Goal: Task Accomplishment & Management: Use online tool/utility

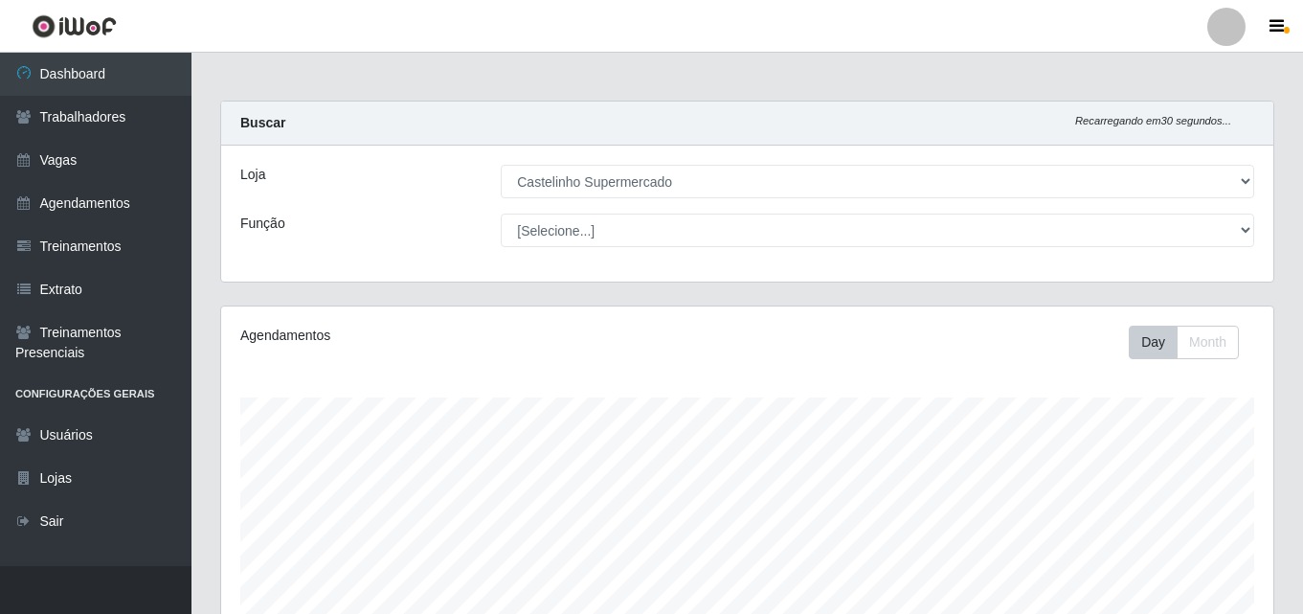
select select "377"
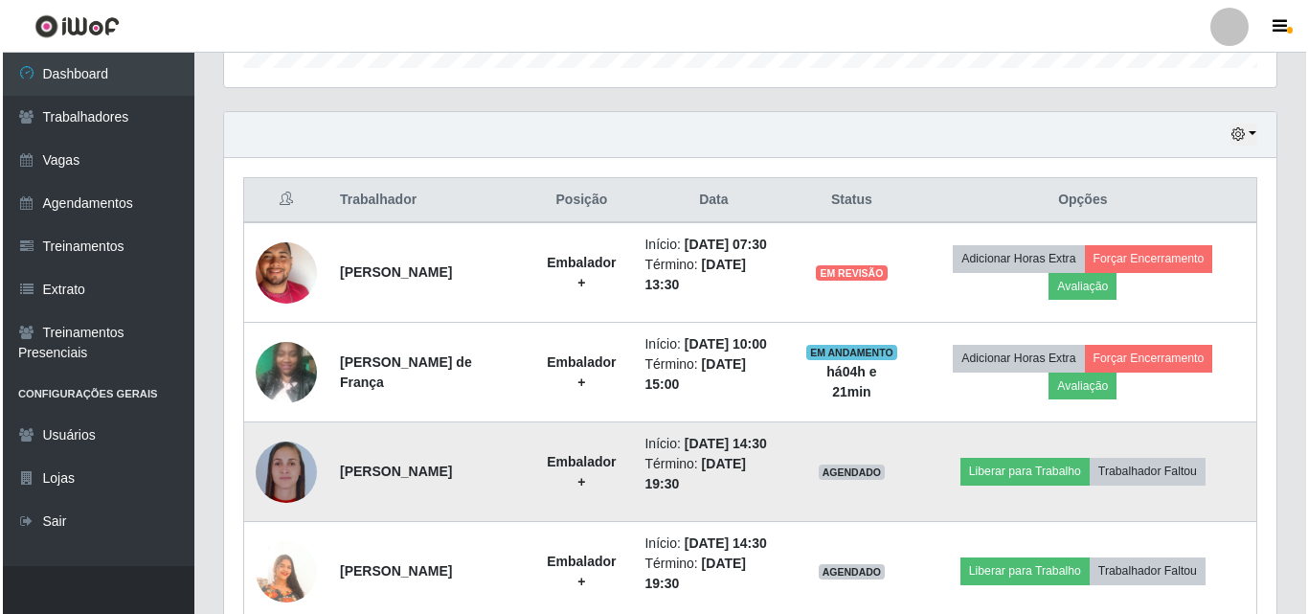
scroll to position [715, 0]
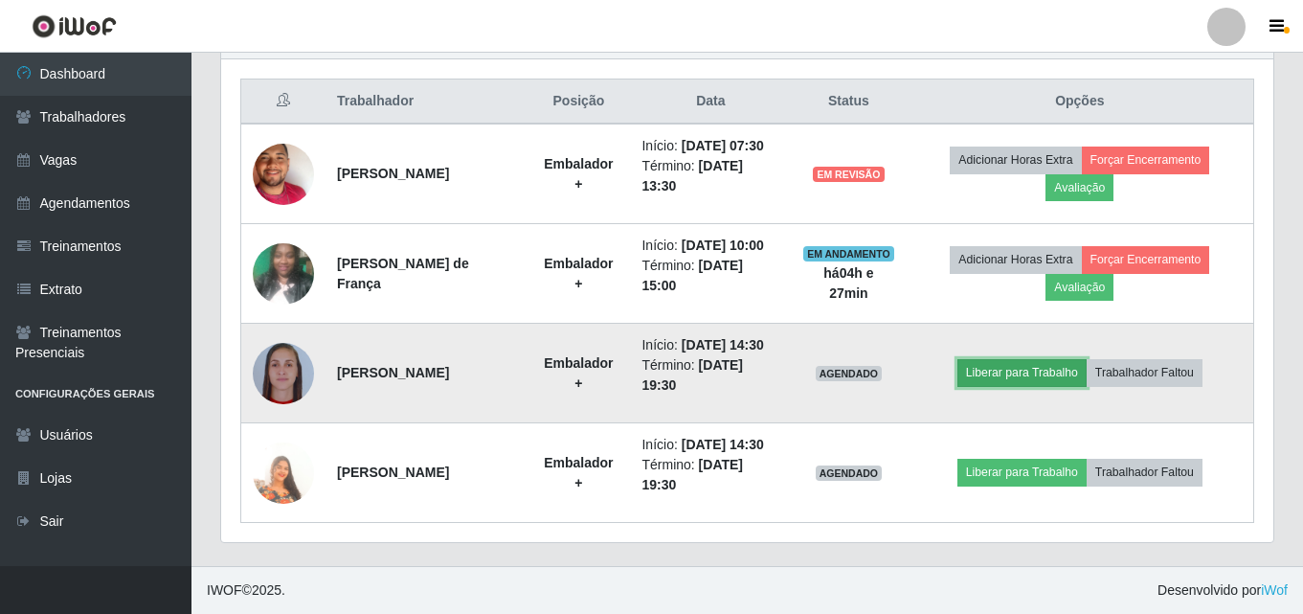
click at [998, 373] on button "Liberar para Trabalho" at bounding box center [1022, 372] width 129 height 27
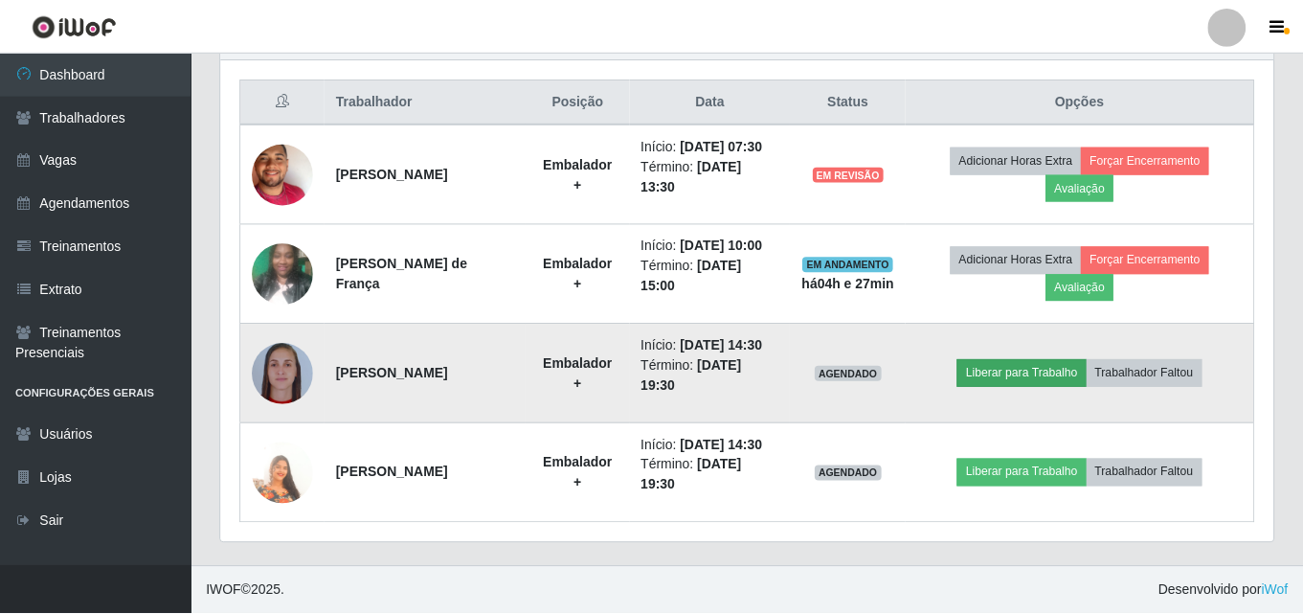
scroll to position [397, 1043]
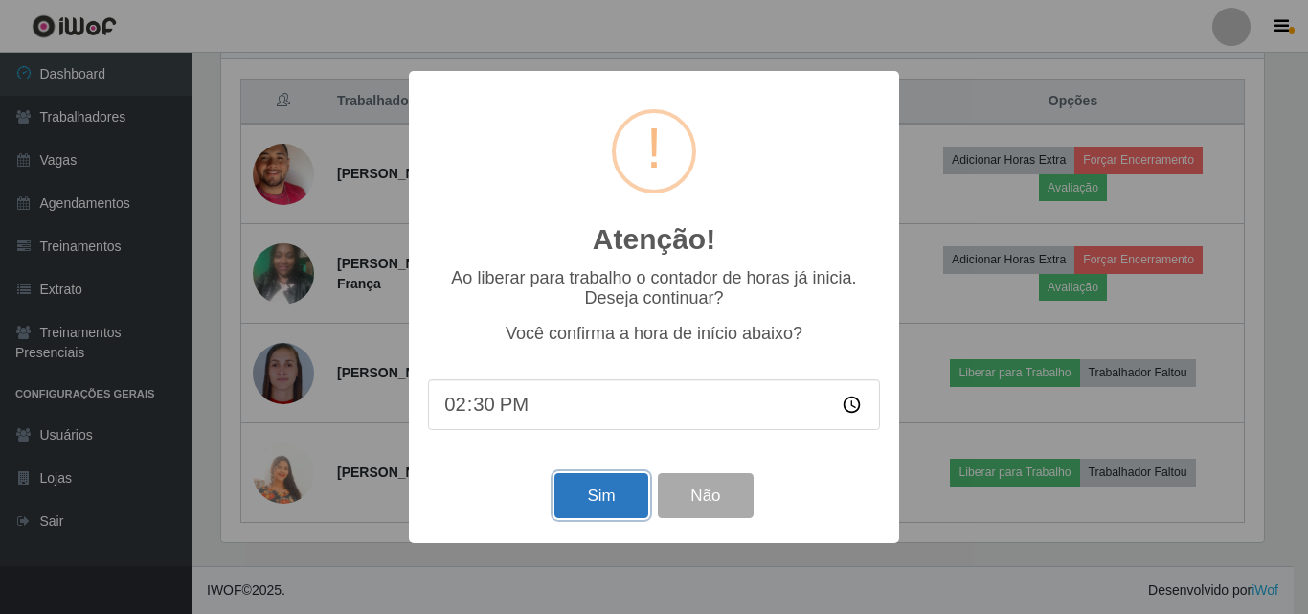
click at [599, 486] on button "Sim" at bounding box center [600, 495] width 93 height 45
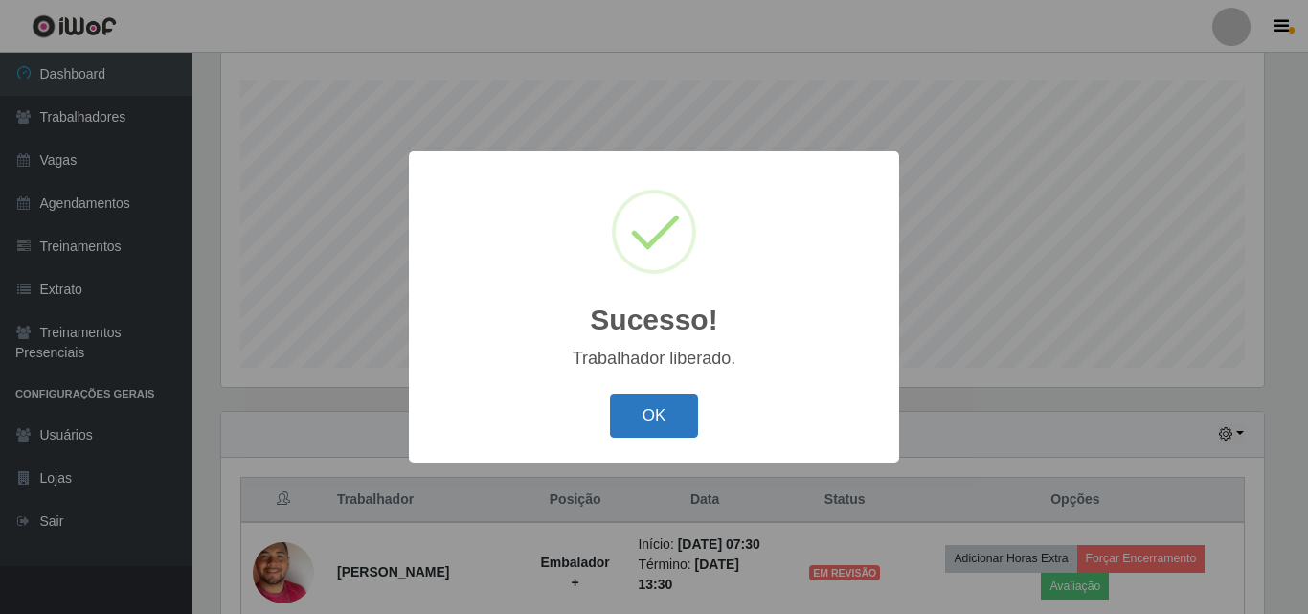
click at [657, 425] on button "OK" at bounding box center [654, 416] width 89 height 45
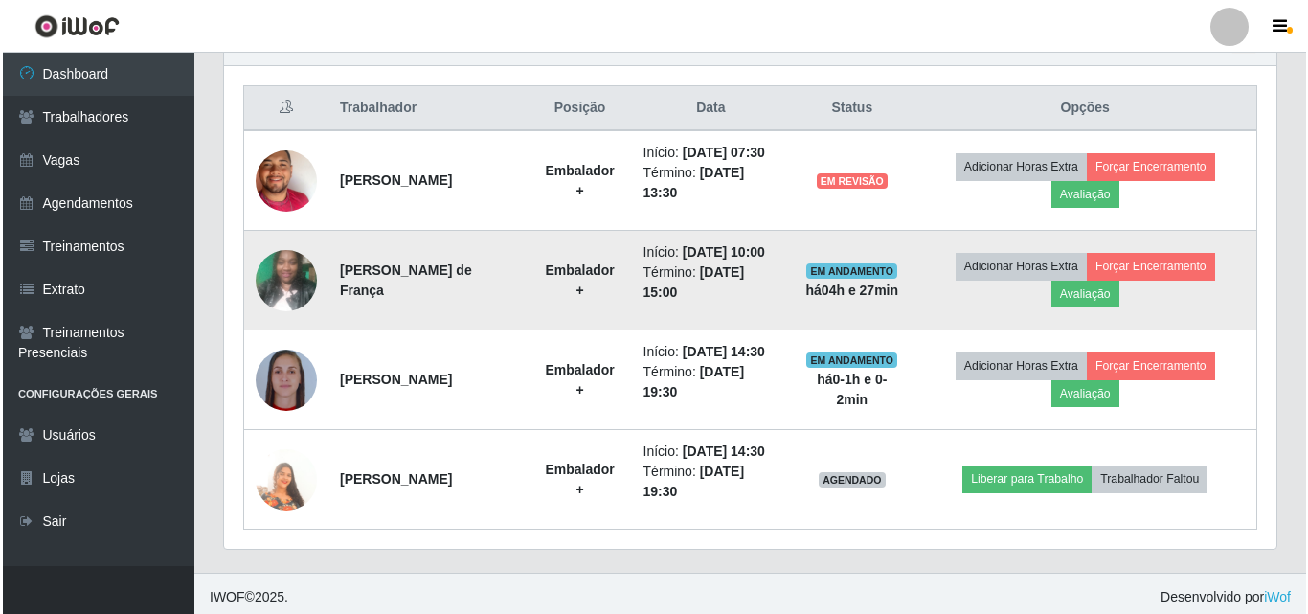
scroll to position [715, 0]
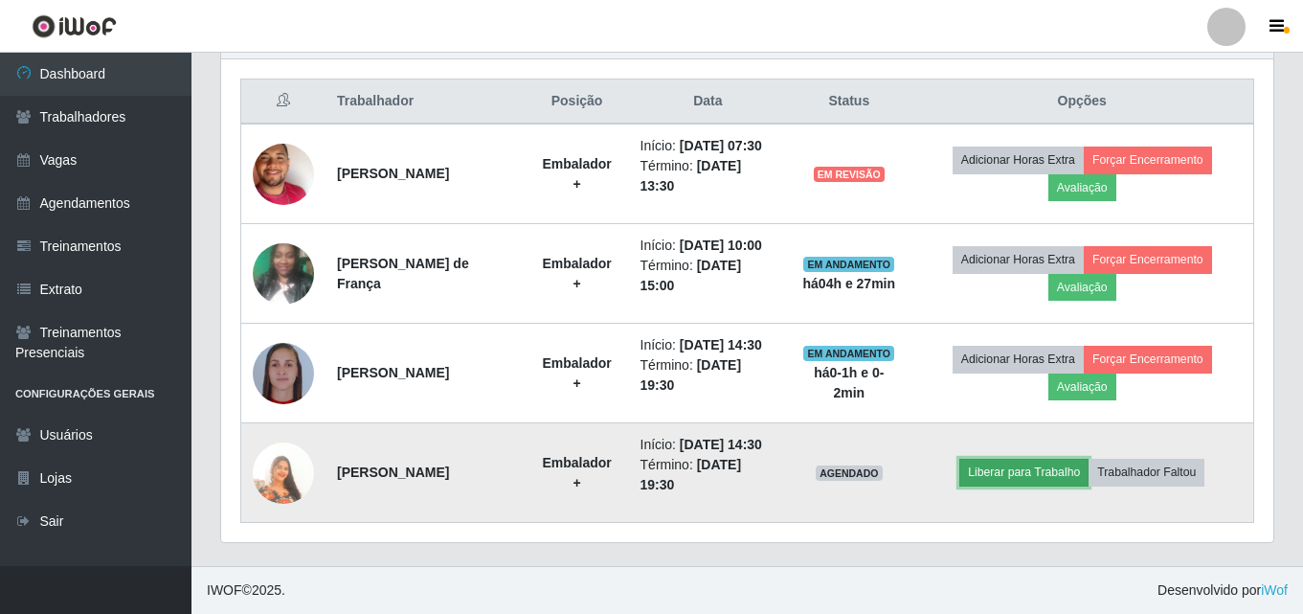
click at [1043, 475] on button "Liberar para Trabalho" at bounding box center [1024, 472] width 129 height 27
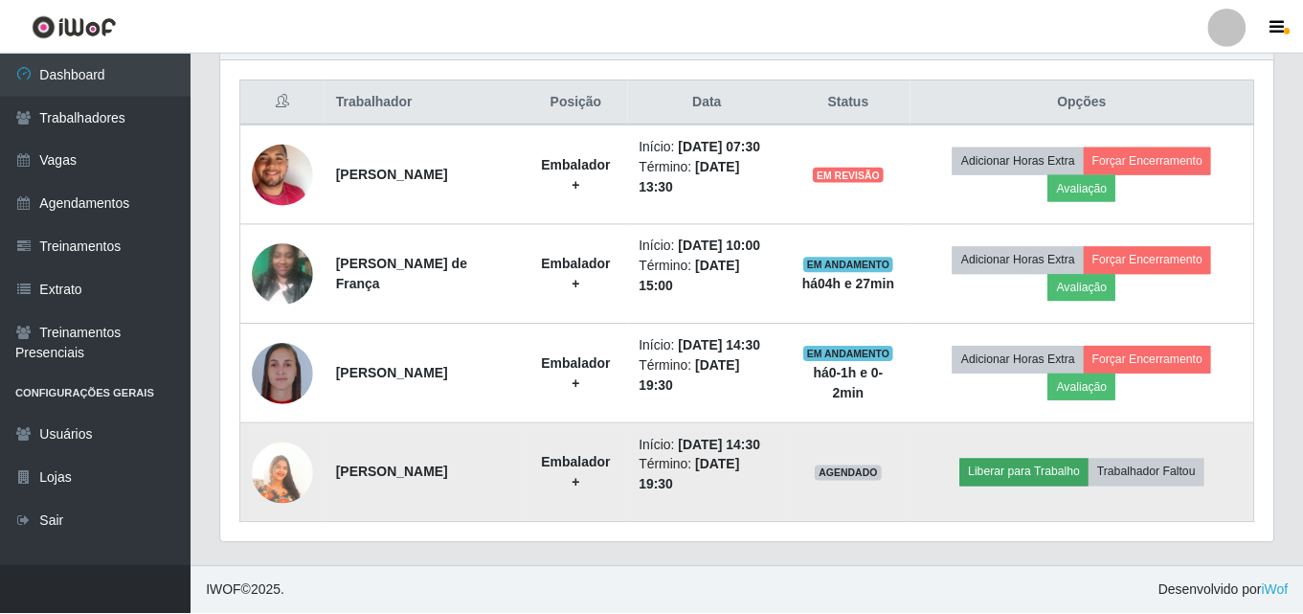
scroll to position [397, 1043]
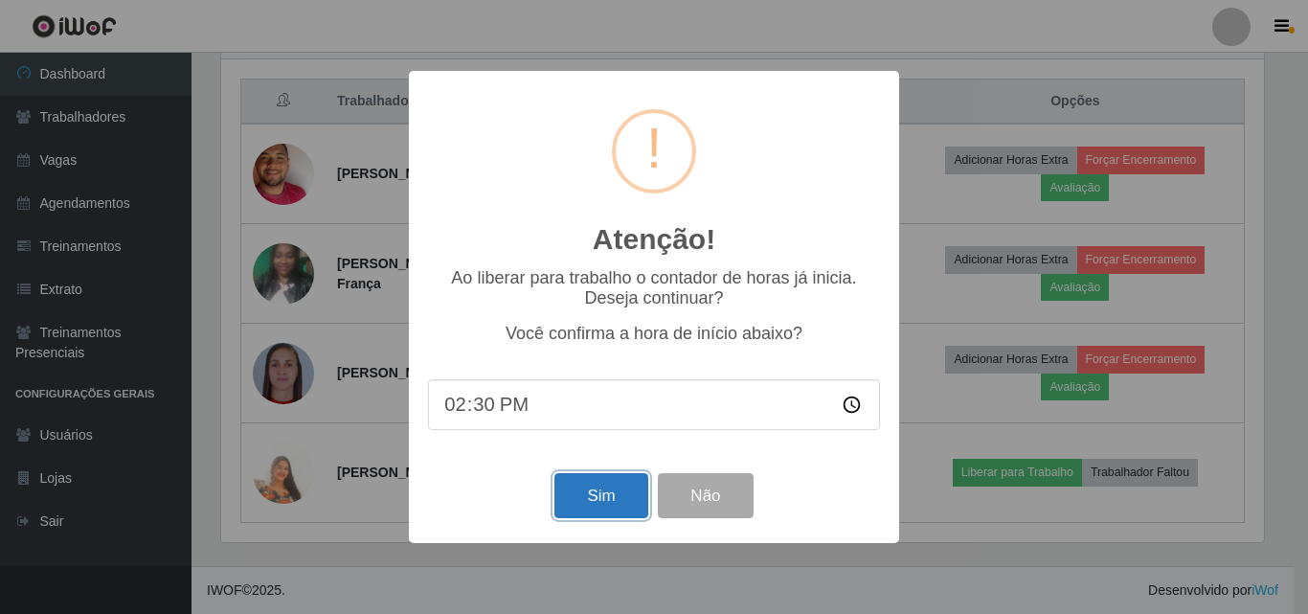
click at [634, 492] on button "Sim" at bounding box center [600, 495] width 93 height 45
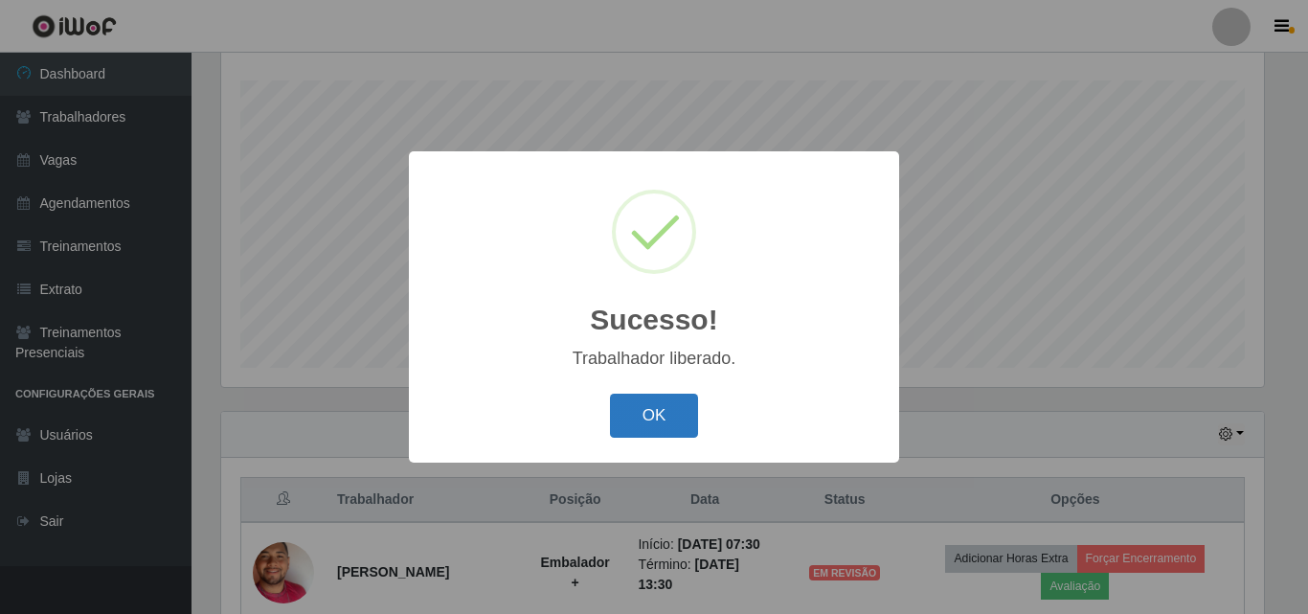
click at [645, 422] on button "OK" at bounding box center [654, 416] width 89 height 45
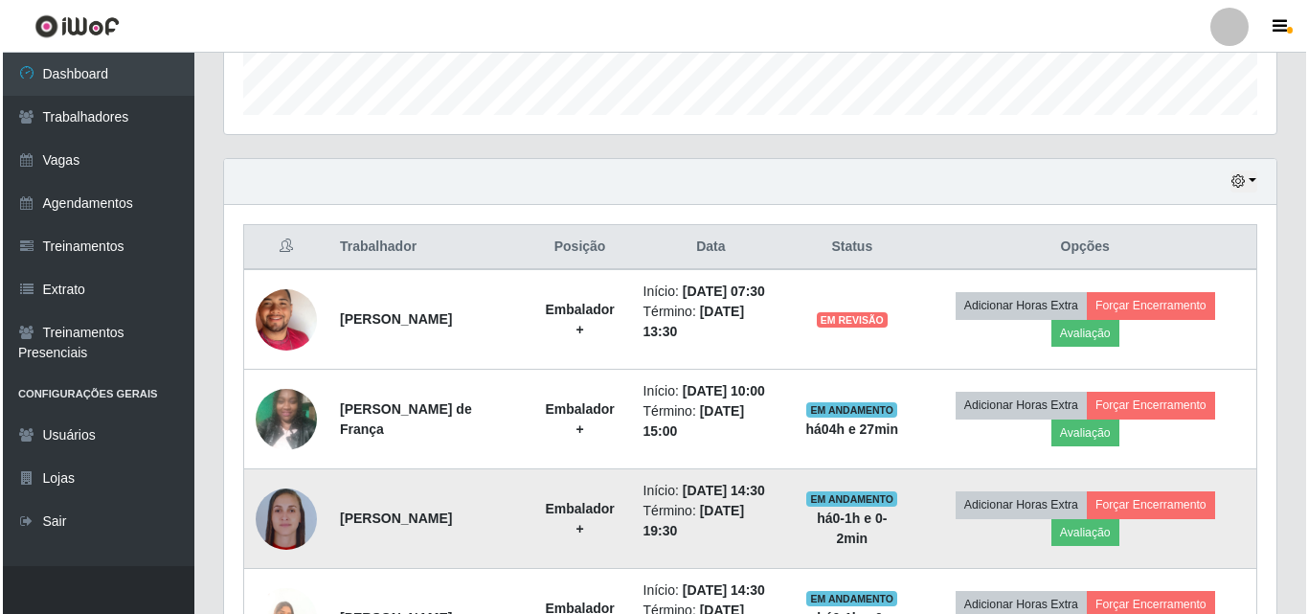
scroll to position [715, 0]
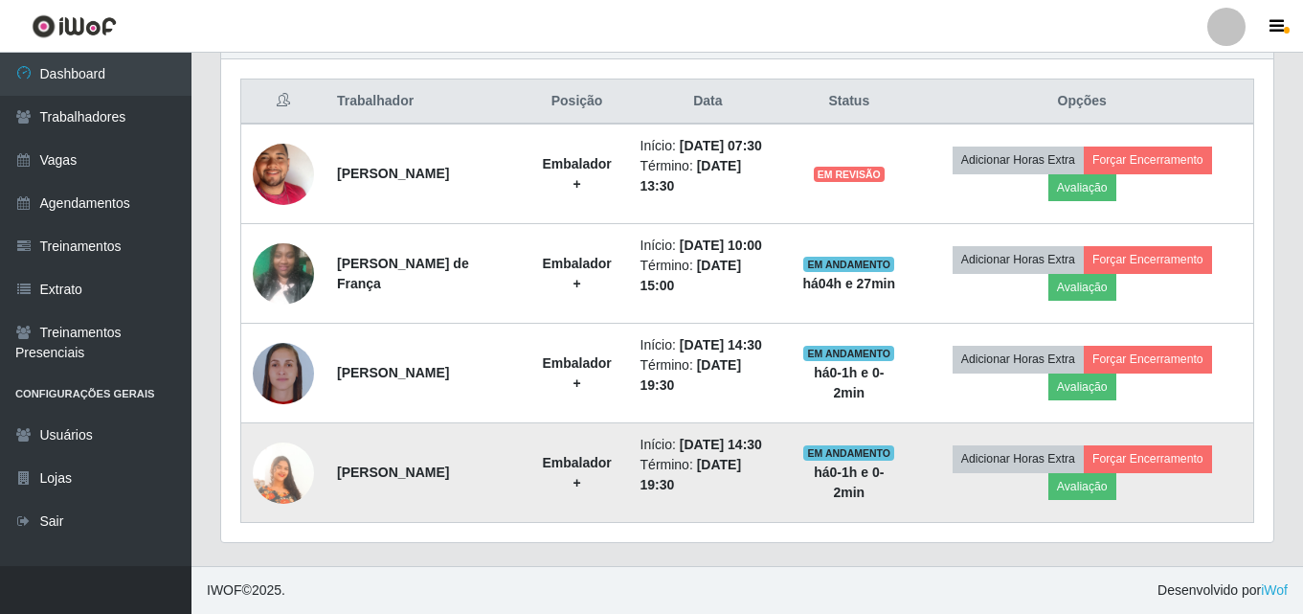
click at [290, 480] on img at bounding box center [283, 472] width 61 height 109
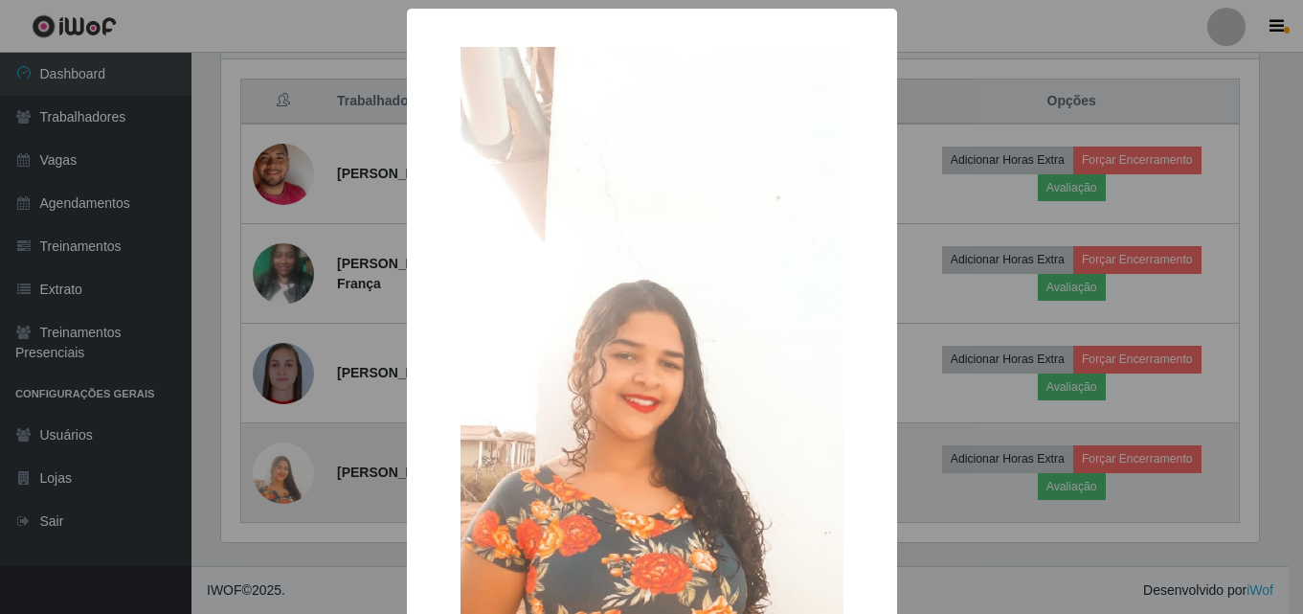
scroll to position [397, 1043]
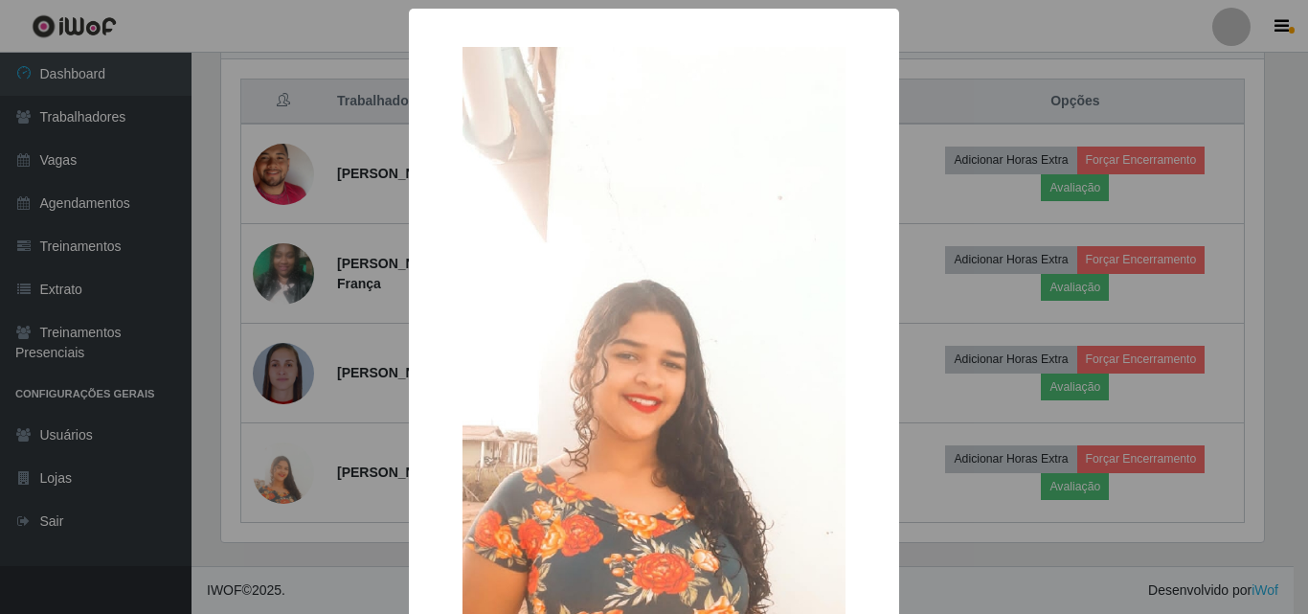
click at [937, 7] on div "× OK Cancel" at bounding box center [654, 307] width 1308 height 614
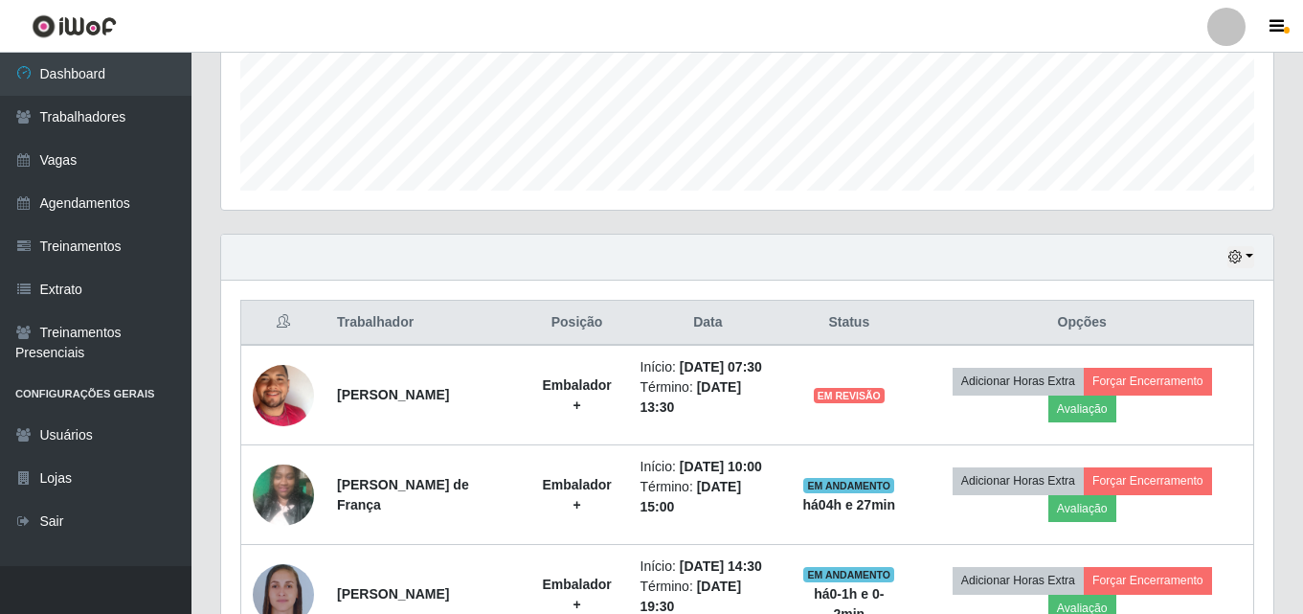
scroll to position [715, 0]
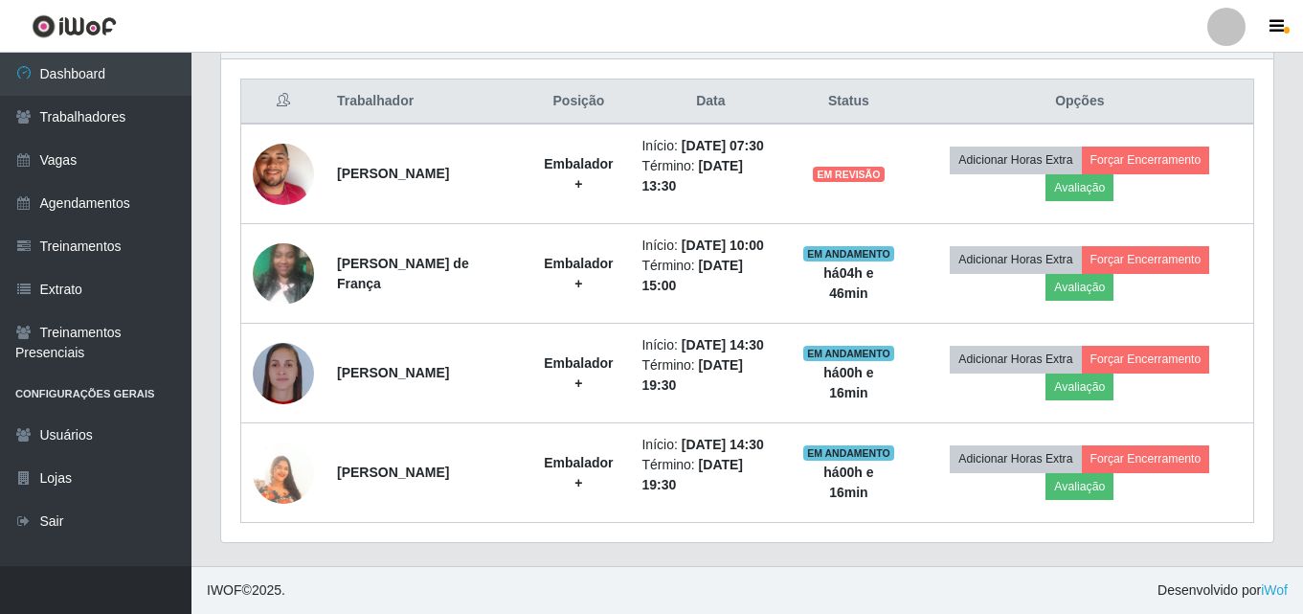
click at [395, 75] on div "Trabalhador Posição Data Status Opções [PERSON_NAME] Embalador + Início: [DATE]…" at bounding box center [747, 300] width 1052 height 483
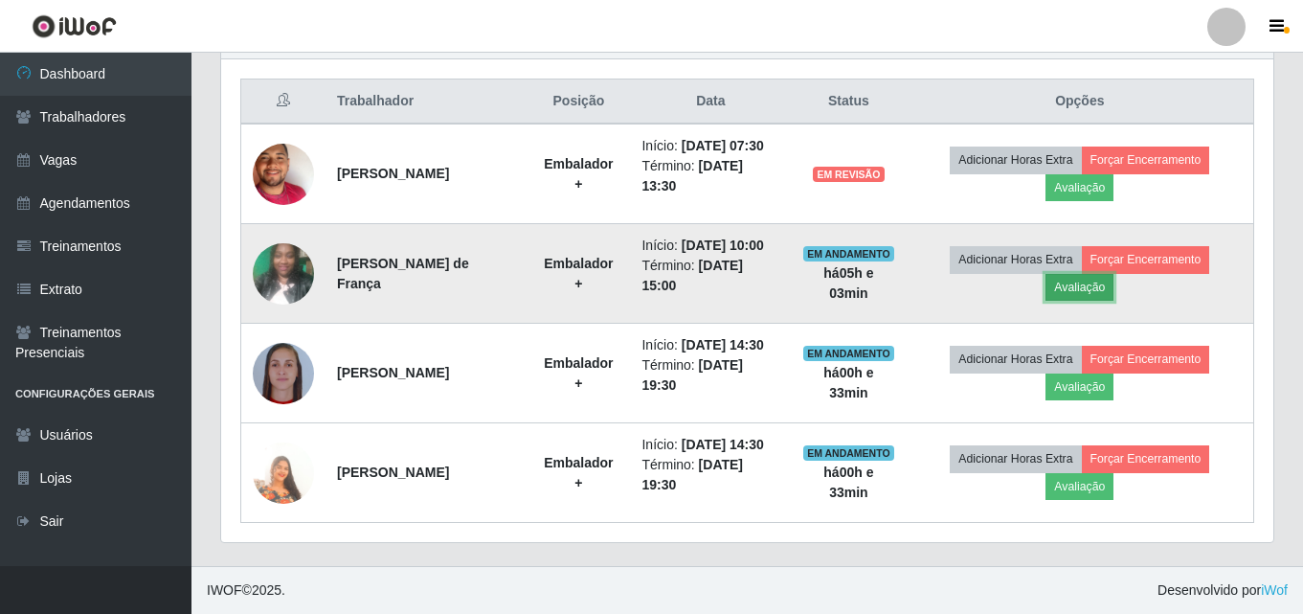
click at [1068, 291] on button "Avaliação" at bounding box center [1080, 287] width 68 height 27
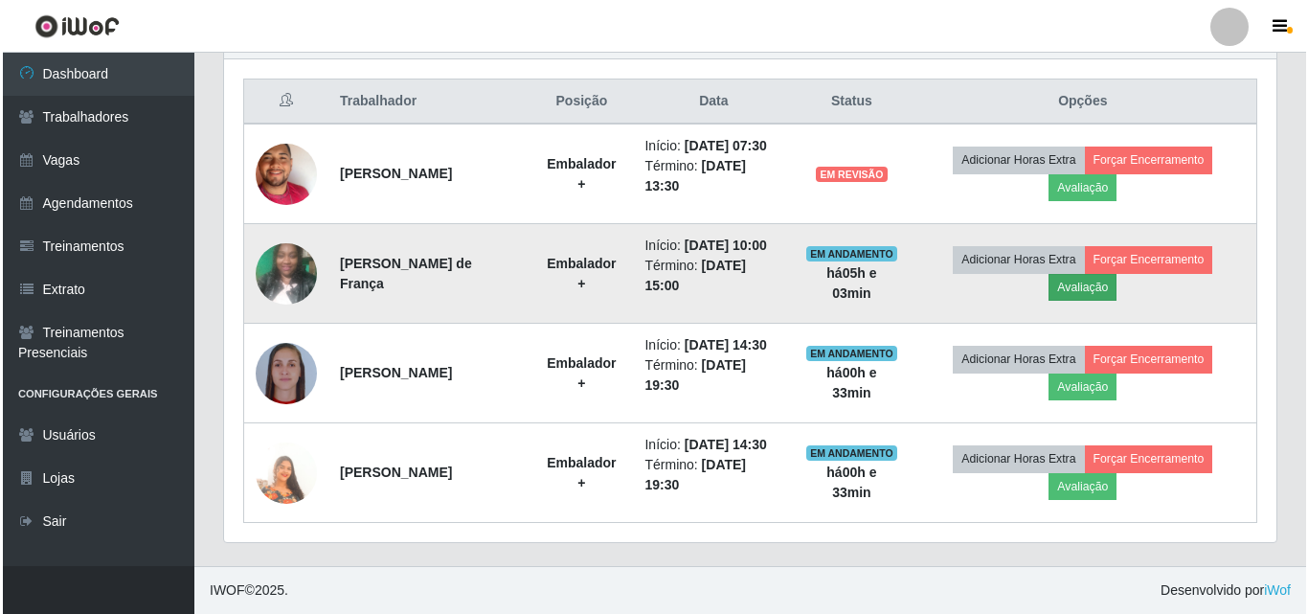
scroll to position [397, 1043]
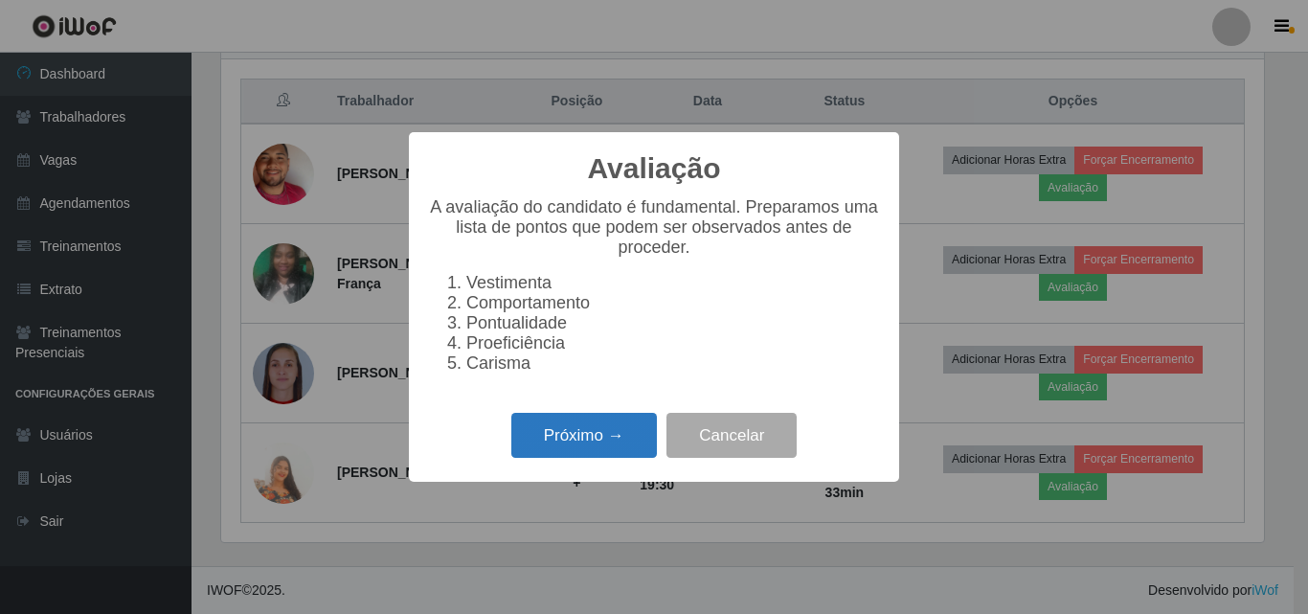
click at [577, 445] on button "Próximo →" at bounding box center [584, 435] width 146 height 45
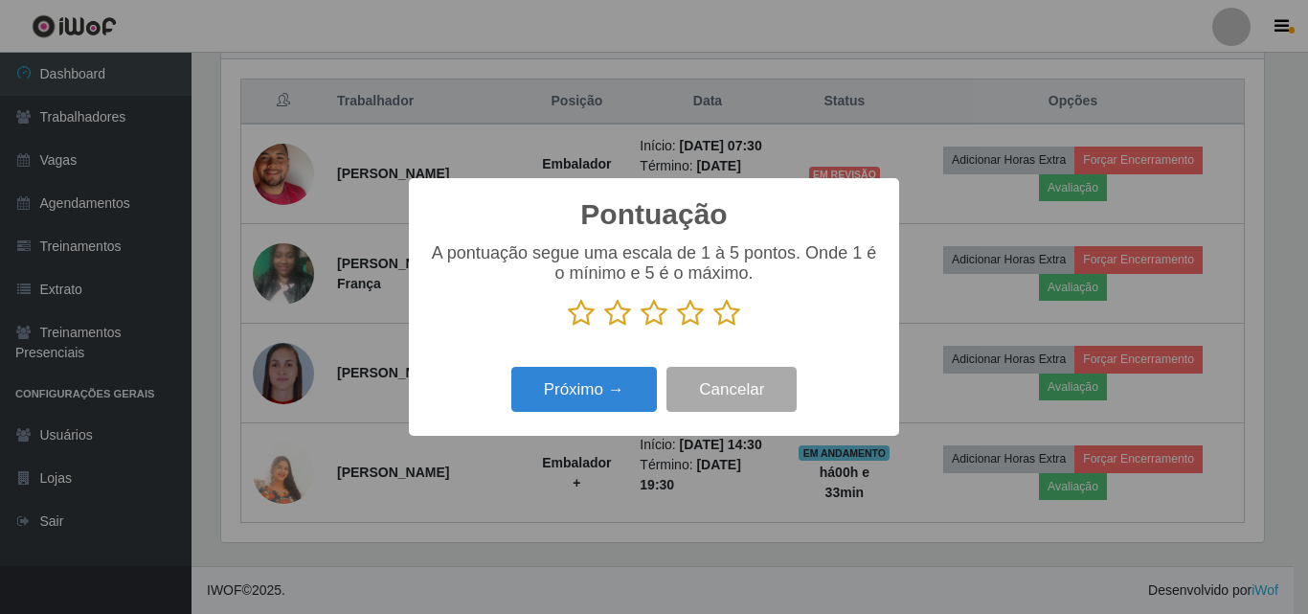
scroll to position [957240, 956595]
click at [737, 321] on icon at bounding box center [726, 313] width 27 height 29
click at [713, 328] on input "radio" at bounding box center [713, 328] width 0 height 0
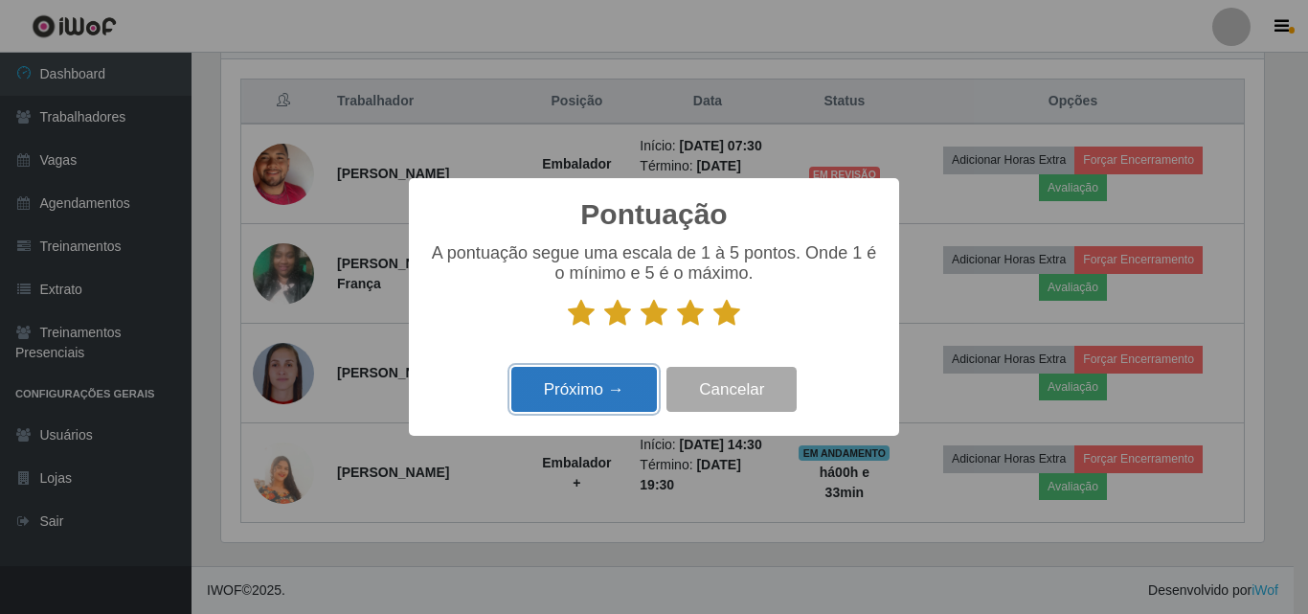
click at [594, 392] on button "Próximo →" at bounding box center [584, 389] width 146 height 45
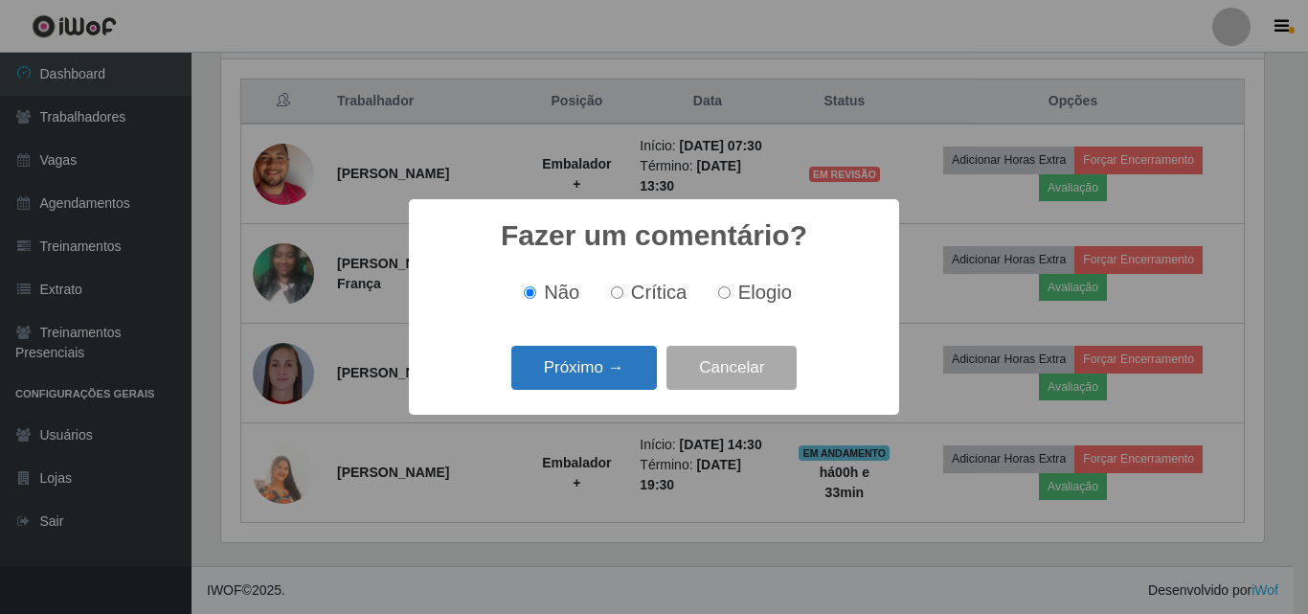
click at [595, 363] on button "Próximo →" at bounding box center [584, 368] width 146 height 45
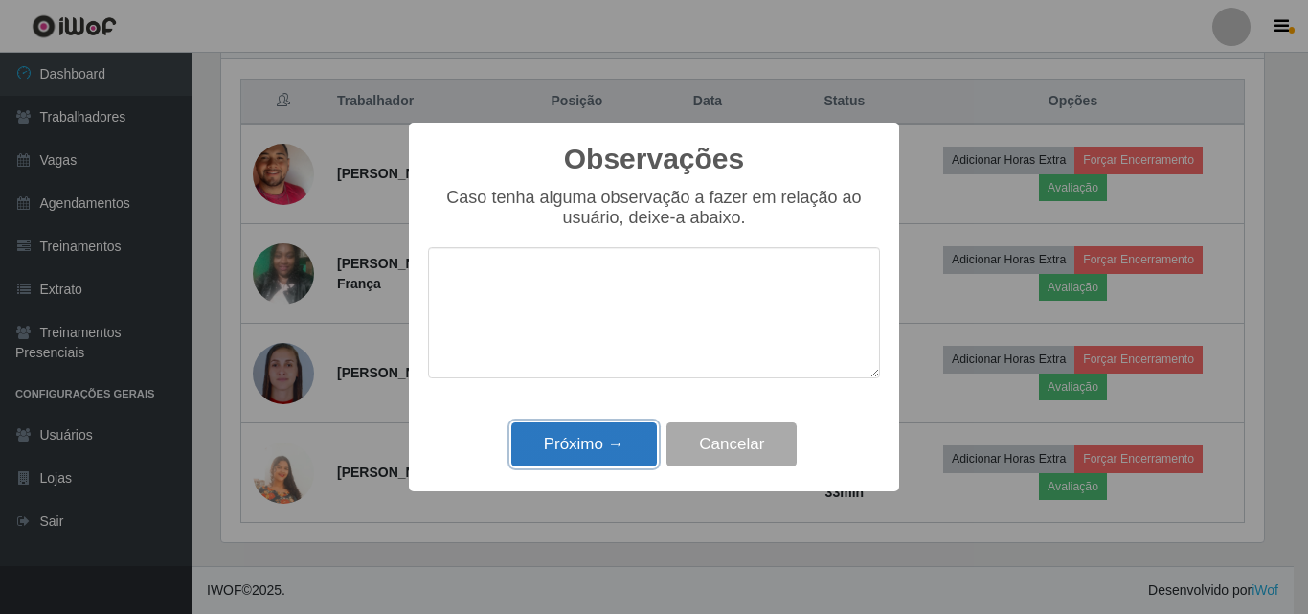
click at [599, 442] on button "Próximo →" at bounding box center [584, 444] width 146 height 45
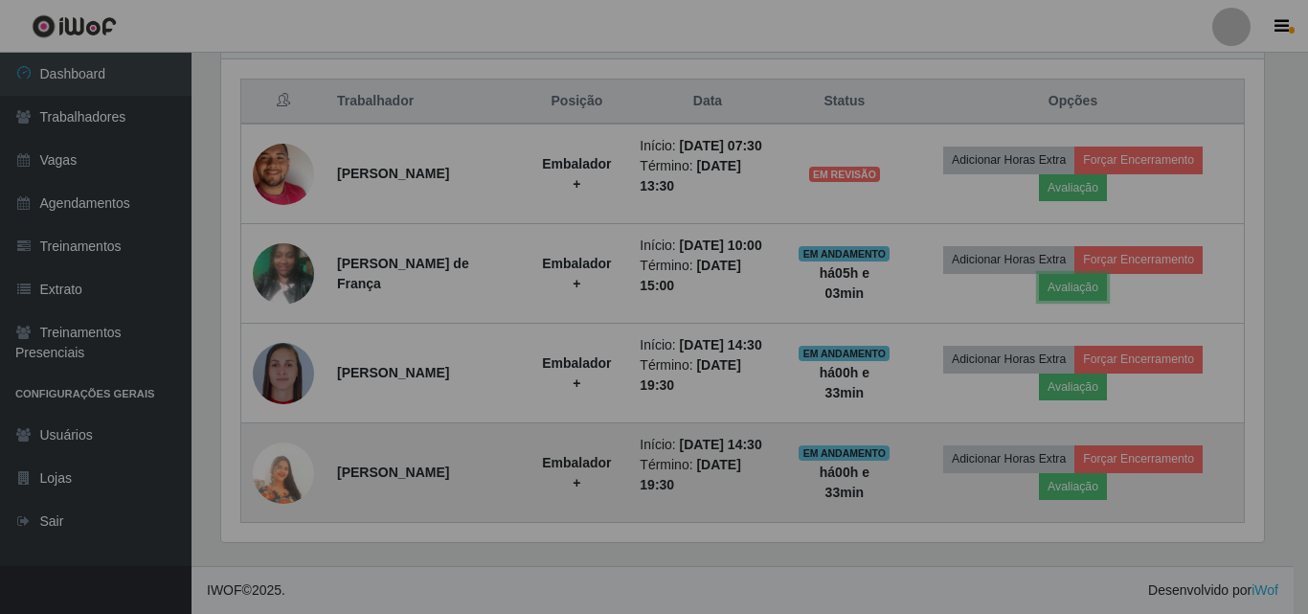
scroll to position [397, 1052]
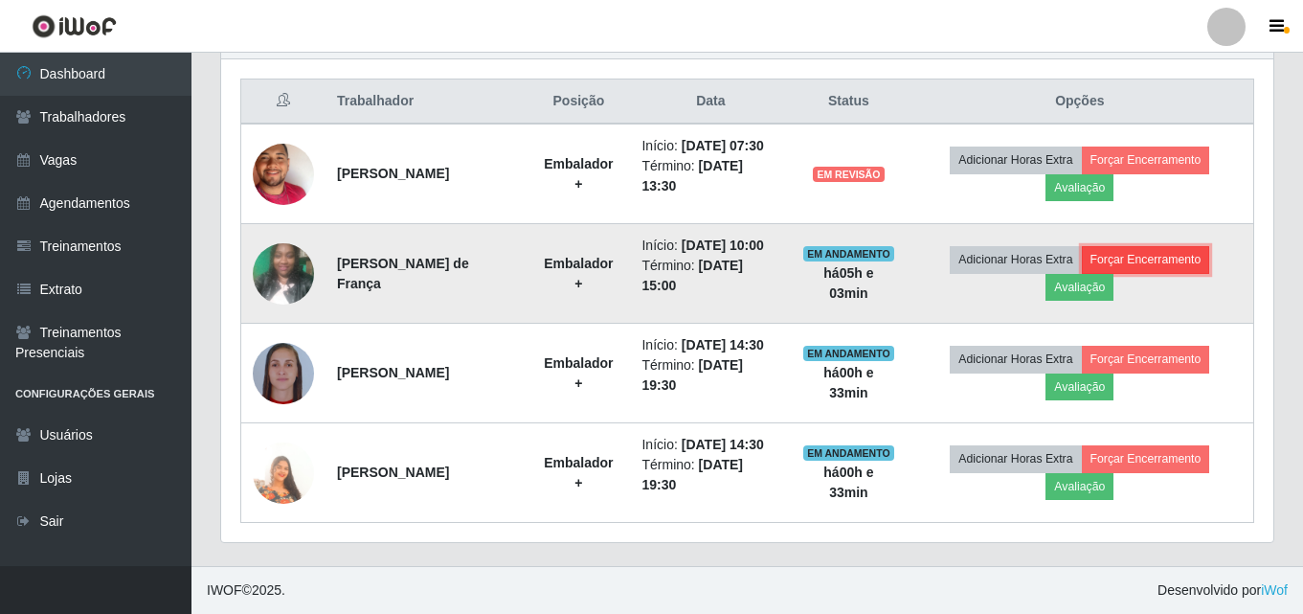
click at [1164, 257] on button "Forçar Encerramento" at bounding box center [1146, 259] width 128 height 27
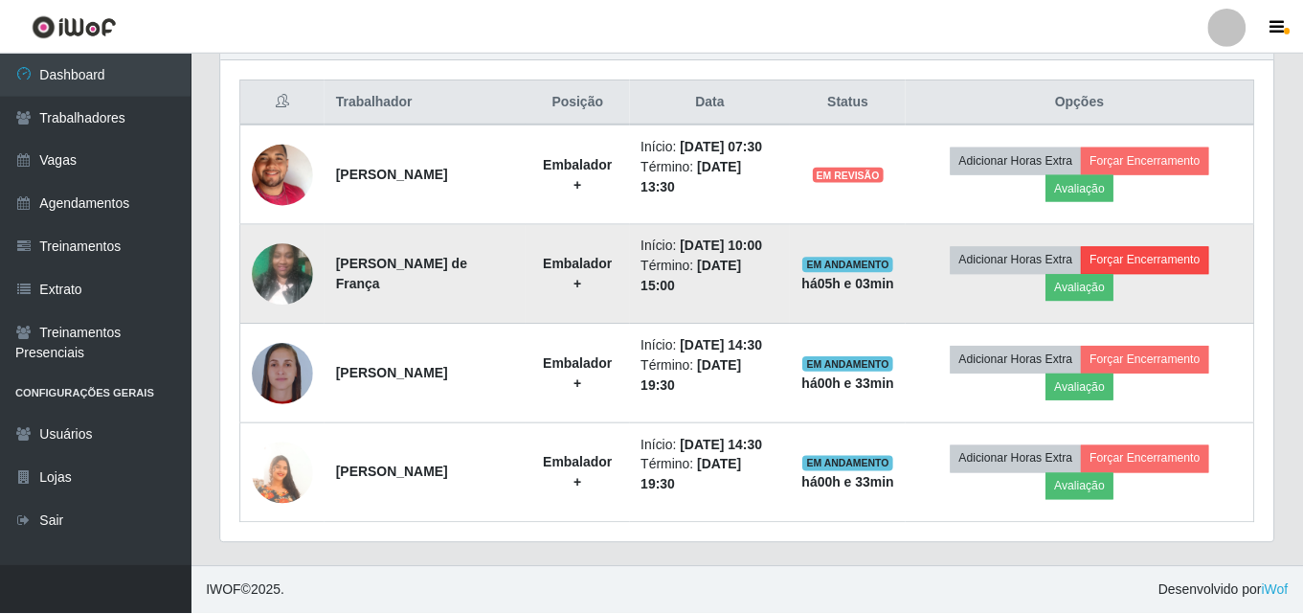
scroll to position [397, 1043]
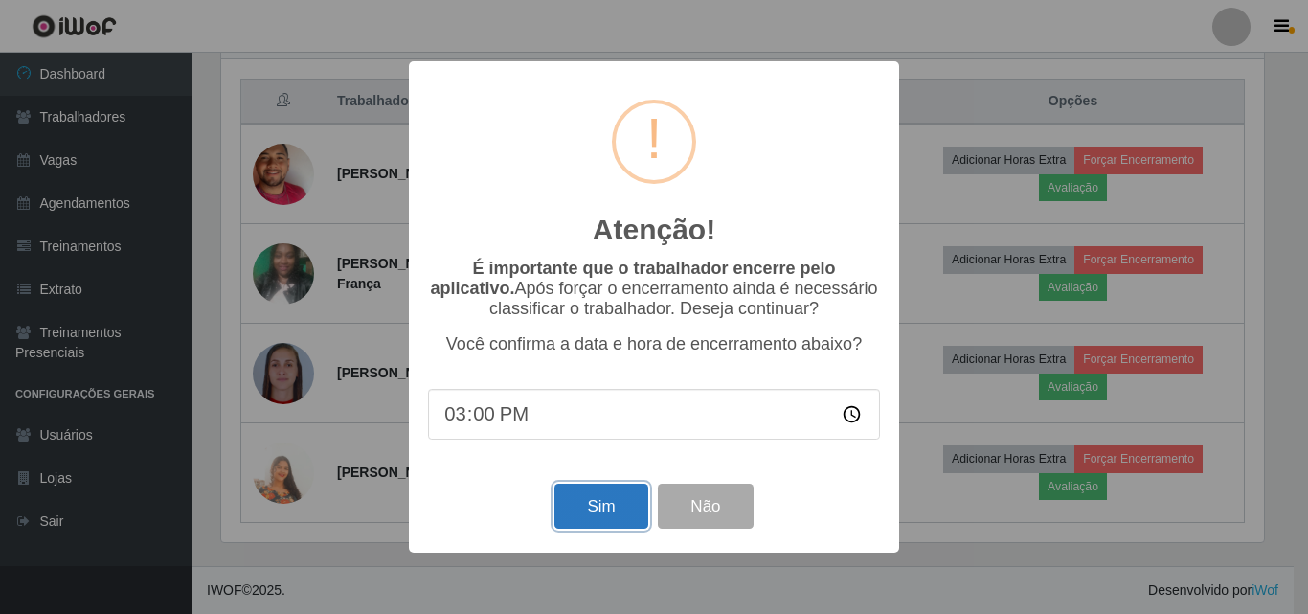
click at [618, 514] on button "Sim" at bounding box center [600, 506] width 93 height 45
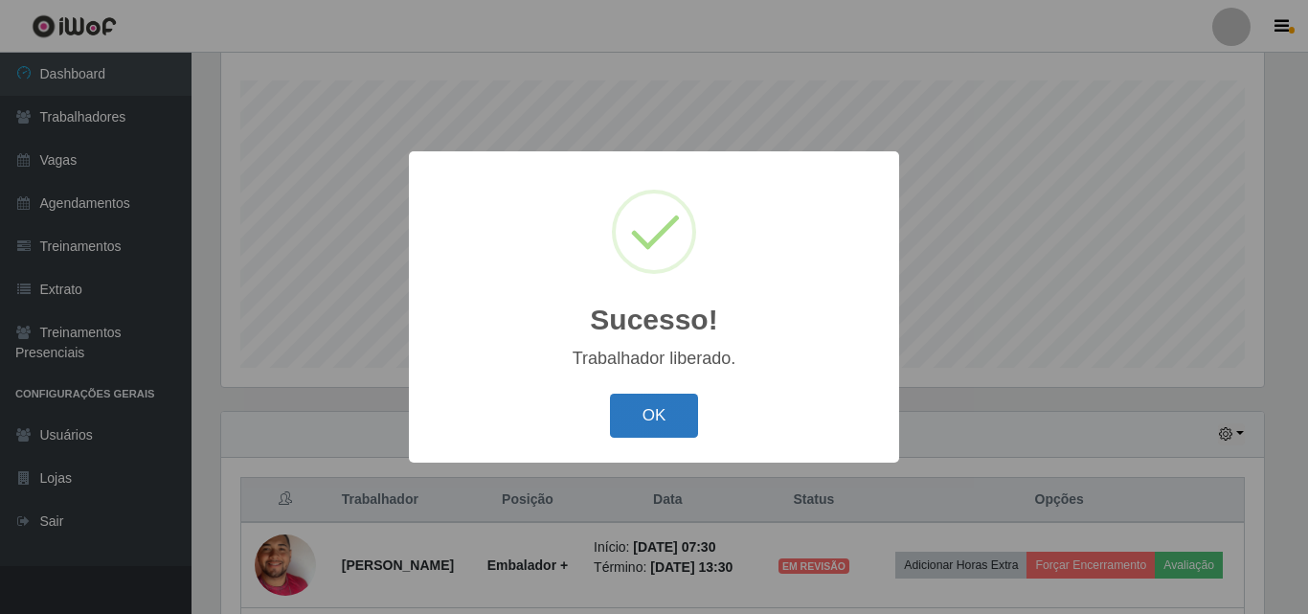
click at [647, 406] on button "OK" at bounding box center [654, 416] width 89 height 45
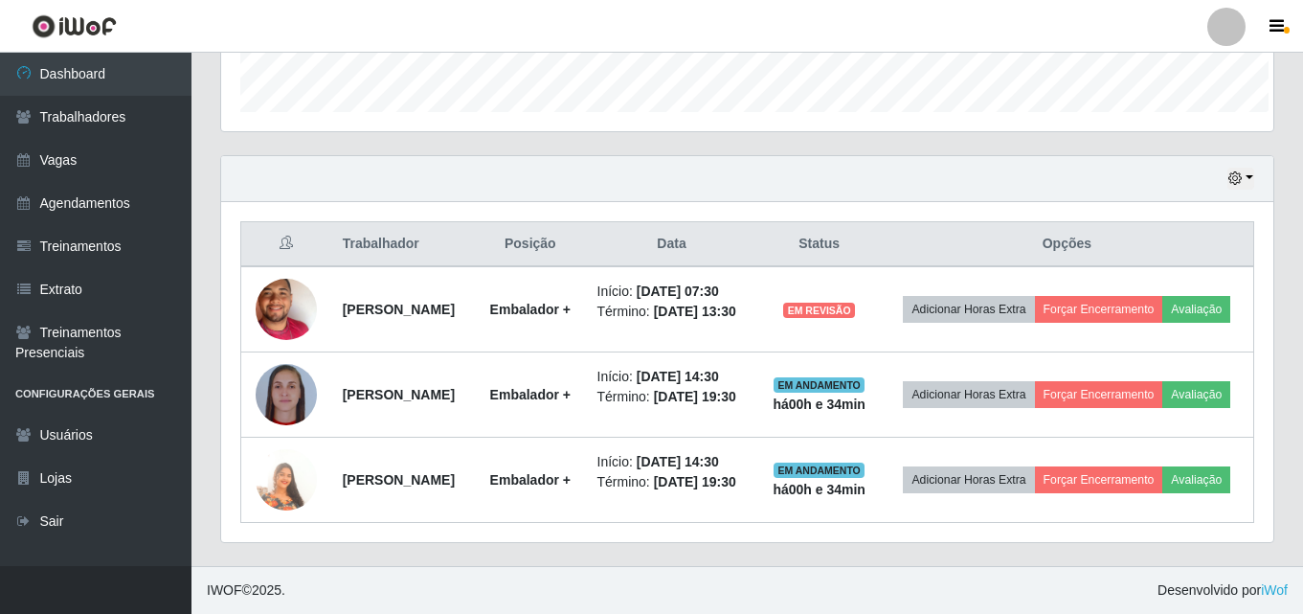
scroll to position [957240, 956585]
